Goal: Browse casually

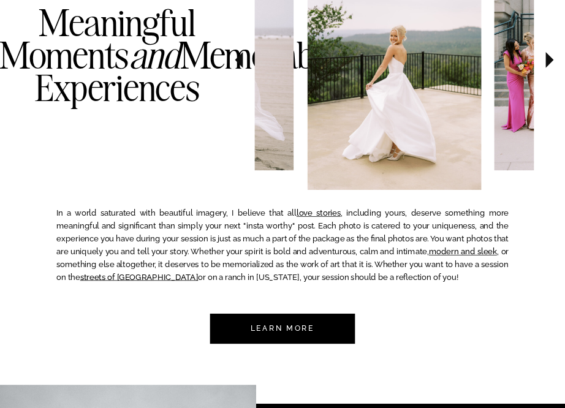
scroll to position [576, 0]
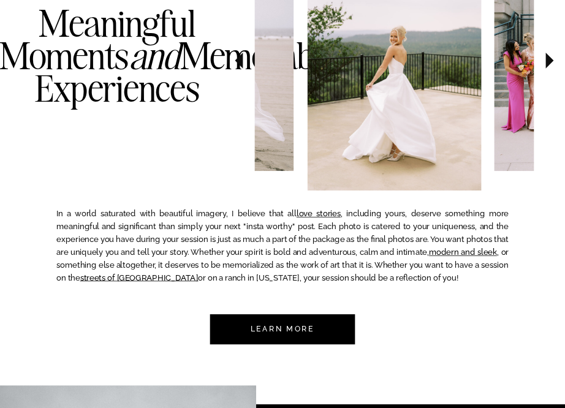
click at [550, 56] on icon at bounding box center [549, 60] width 31 height 33
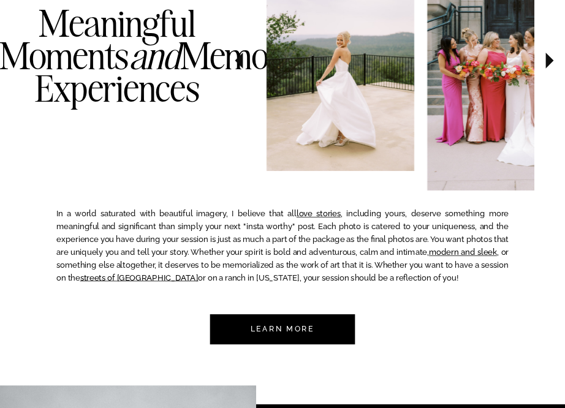
click at [550, 56] on icon at bounding box center [549, 60] width 31 height 33
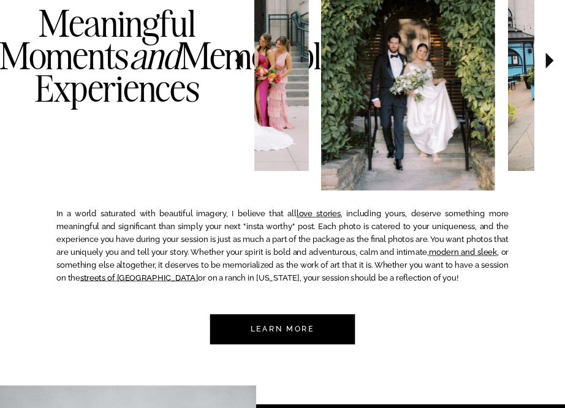
click at [550, 56] on icon at bounding box center [549, 60] width 31 height 33
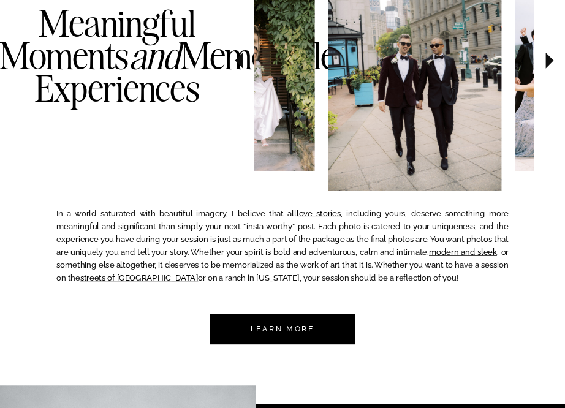
click at [550, 56] on icon at bounding box center [549, 60] width 31 height 33
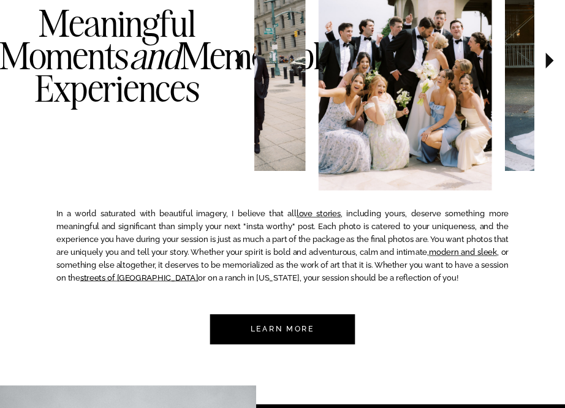
click at [550, 57] on icon at bounding box center [550, 61] width 8 height 16
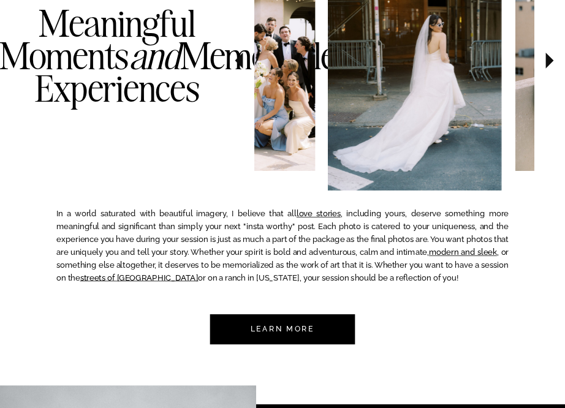
click at [550, 57] on icon at bounding box center [550, 61] width 8 height 16
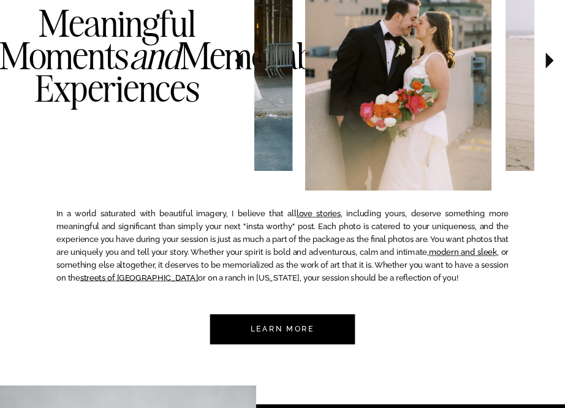
click at [550, 57] on icon at bounding box center [549, 60] width 31 height 33
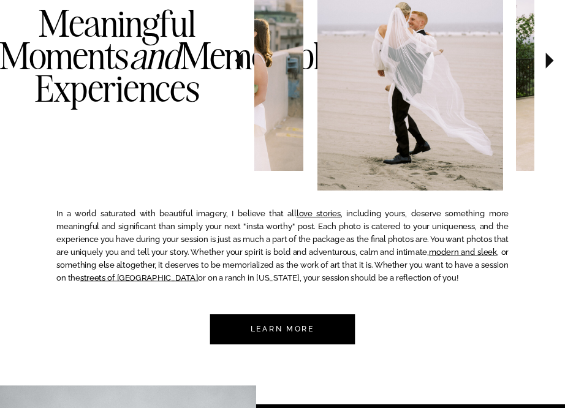
click at [552, 57] on icon at bounding box center [549, 60] width 31 height 33
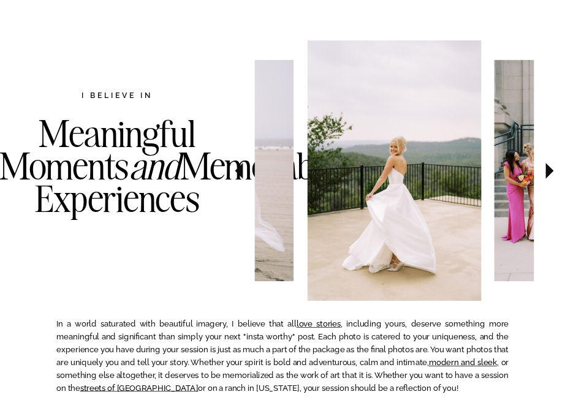
scroll to position [474, 0]
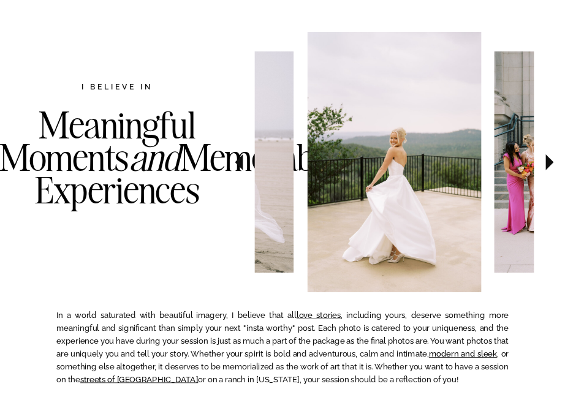
click at [543, 170] on icon at bounding box center [549, 162] width 31 height 33
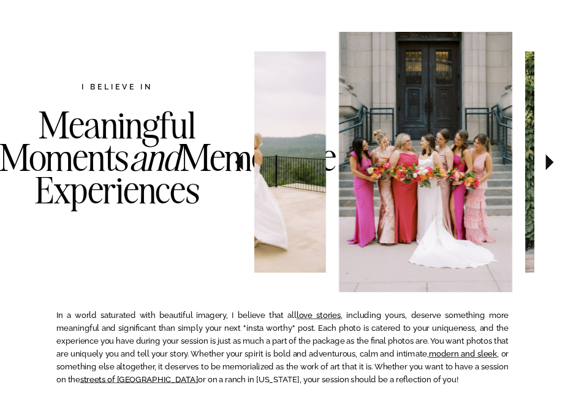
click at [543, 169] on icon at bounding box center [549, 162] width 31 height 33
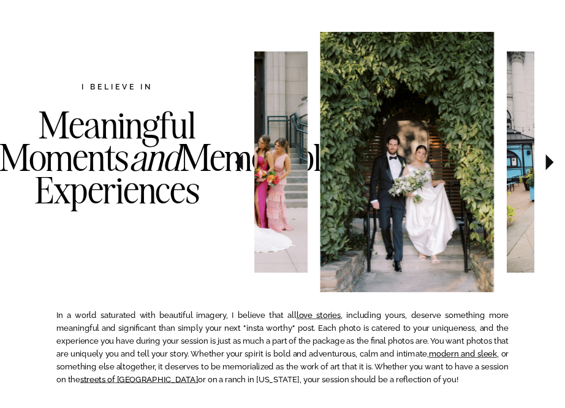
click at [543, 169] on icon at bounding box center [549, 162] width 31 height 33
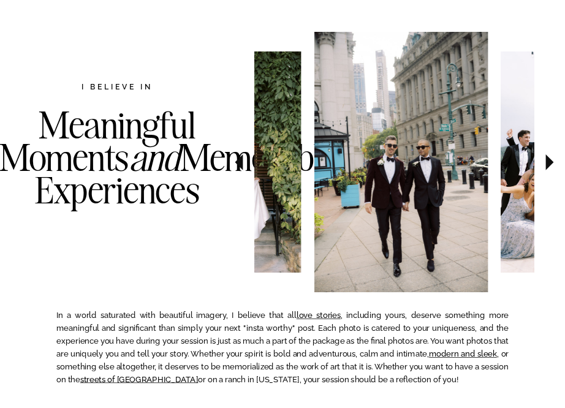
click at [543, 169] on icon at bounding box center [549, 162] width 31 height 33
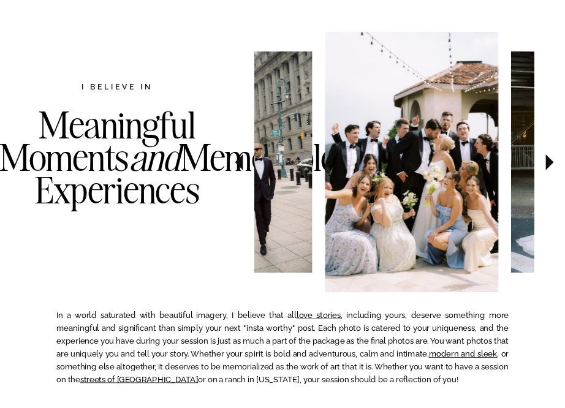
click at [543, 169] on icon at bounding box center [549, 162] width 31 height 33
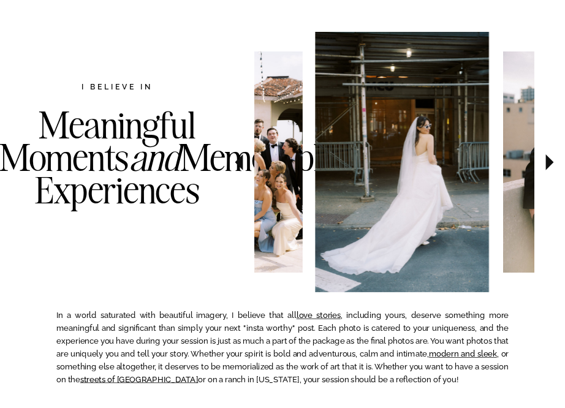
click at [543, 169] on icon at bounding box center [549, 162] width 31 height 33
